Goal: Find specific page/section: Find specific page/section

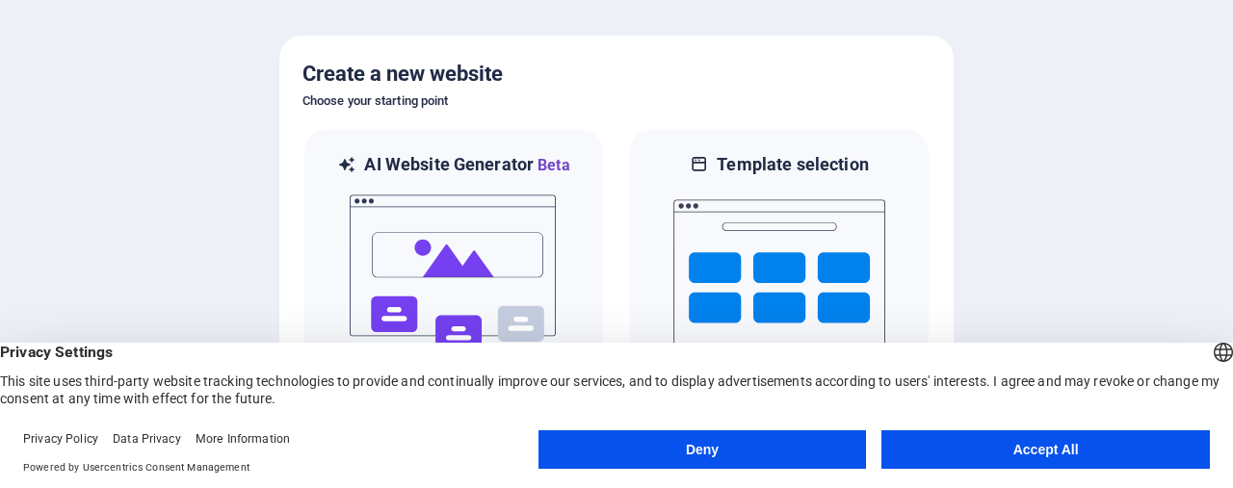
click at [1075, 450] on button "Accept All" at bounding box center [1045, 450] width 328 height 39
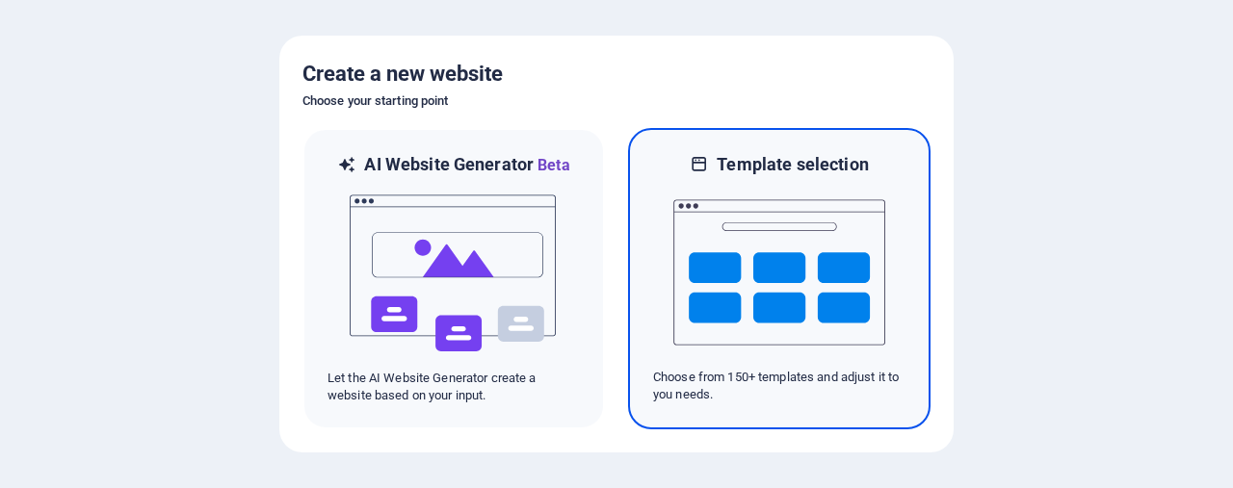
click at [769, 289] on img at bounding box center [779, 272] width 212 height 193
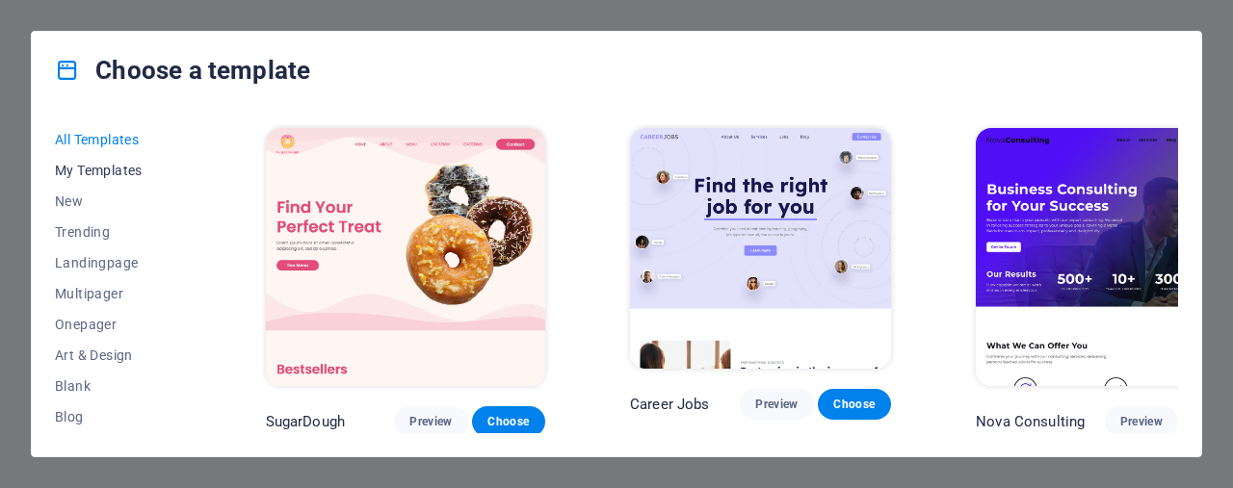
click at [109, 174] on span "My Templates" at bounding box center [118, 170] width 126 height 15
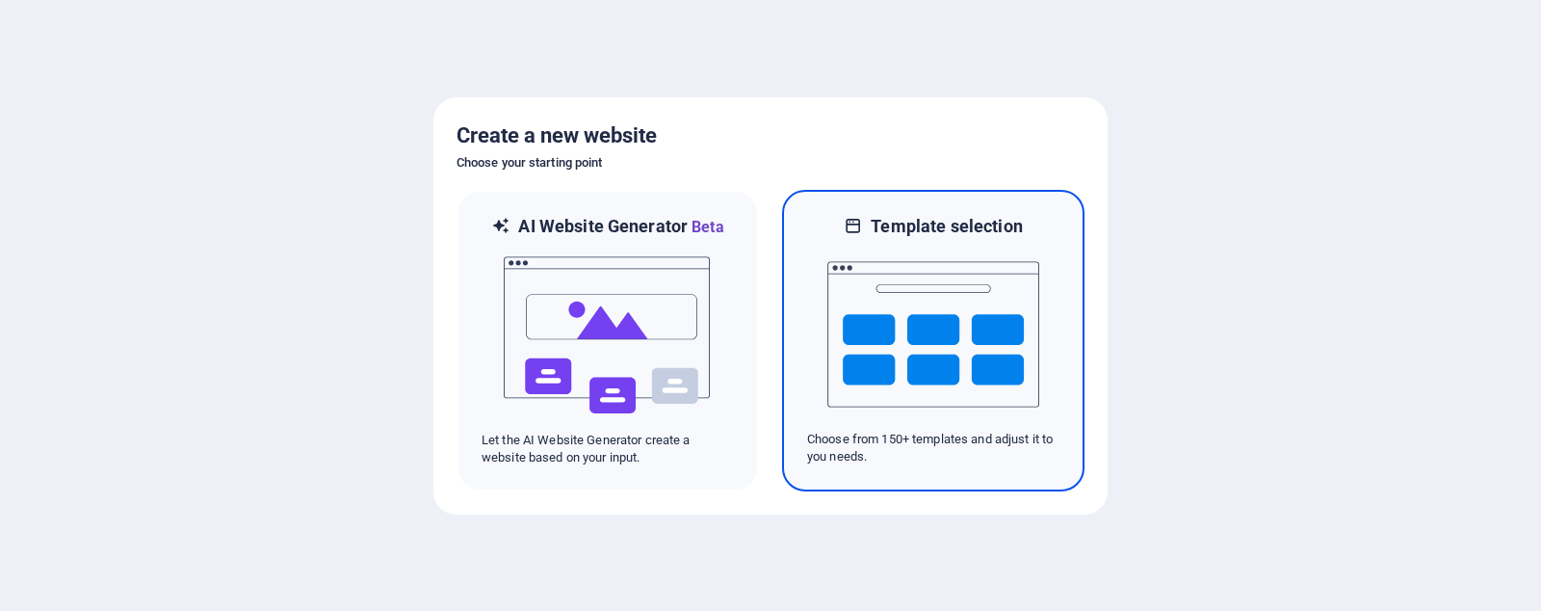
click at [939, 383] on img at bounding box center [933, 334] width 212 height 193
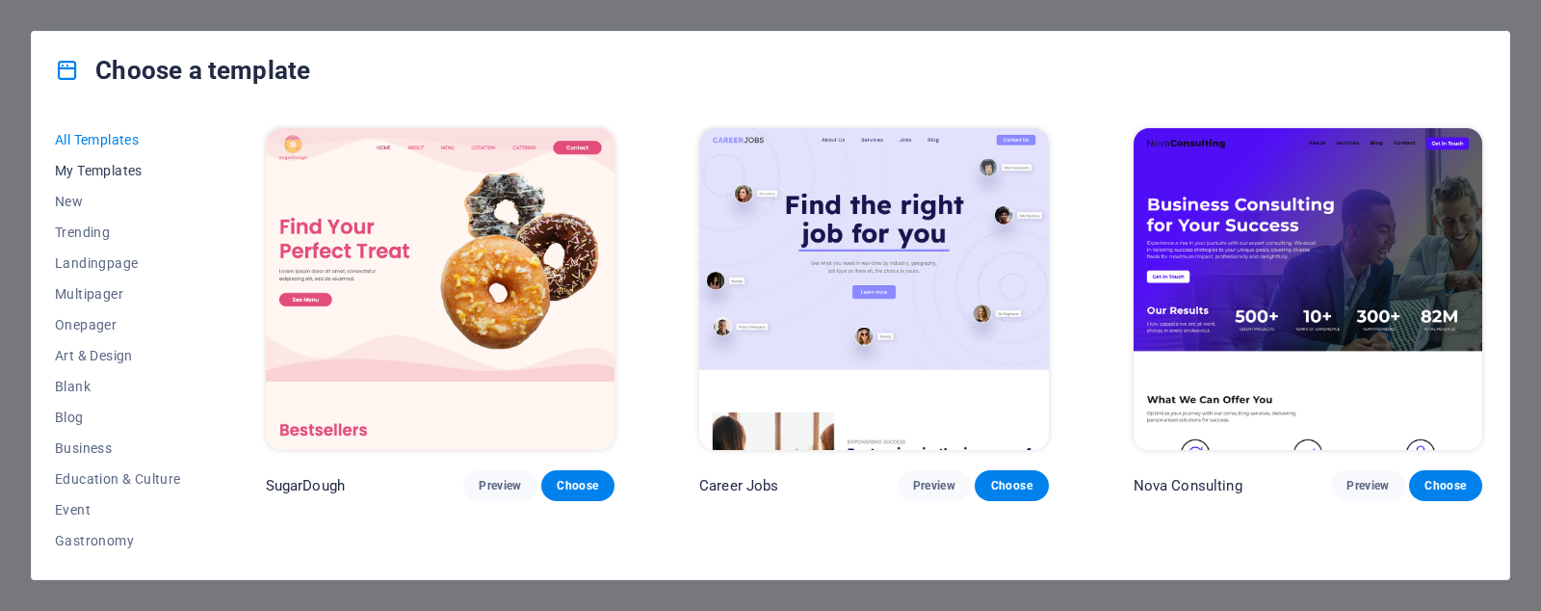
click at [101, 159] on button "My Templates" at bounding box center [118, 170] width 126 height 31
click at [114, 169] on span "My Templates" at bounding box center [118, 170] width 126 height 15
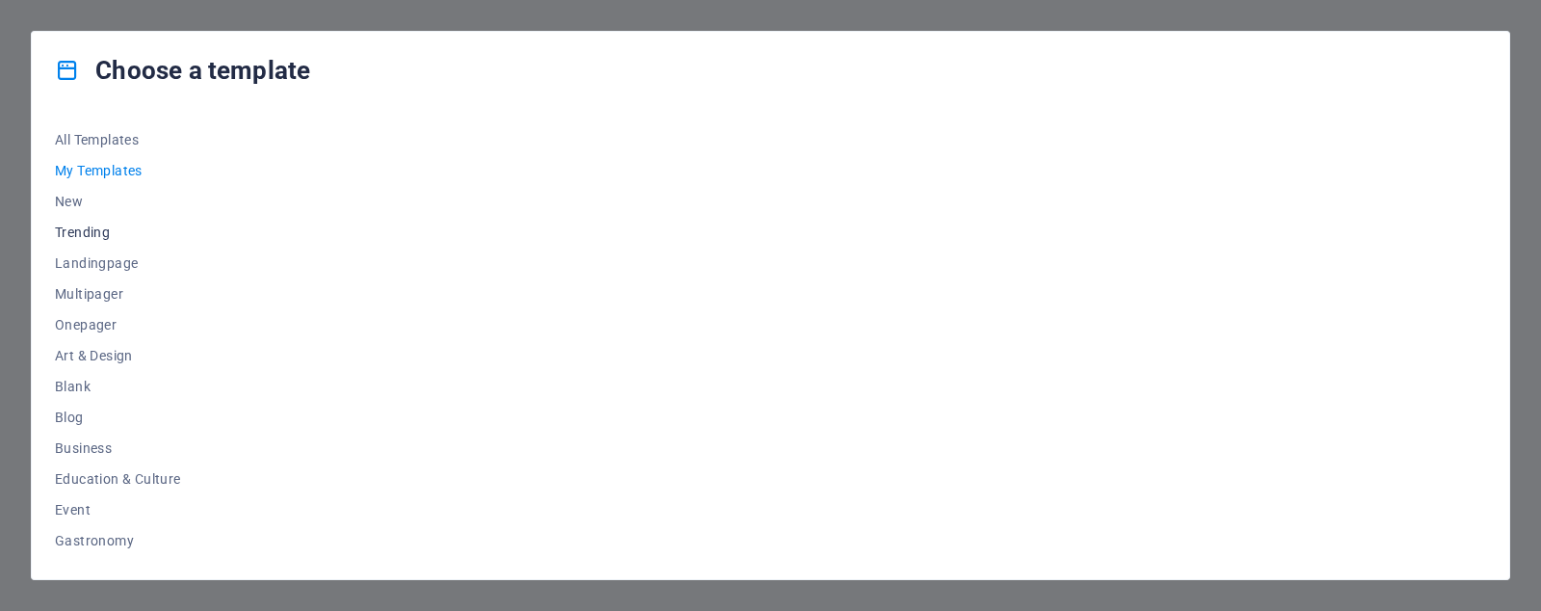
click at [106, 231] on span "Trending" at bounding box center [118, 231] width 126 height 15
